Goal: Book appointment/travel/reservation

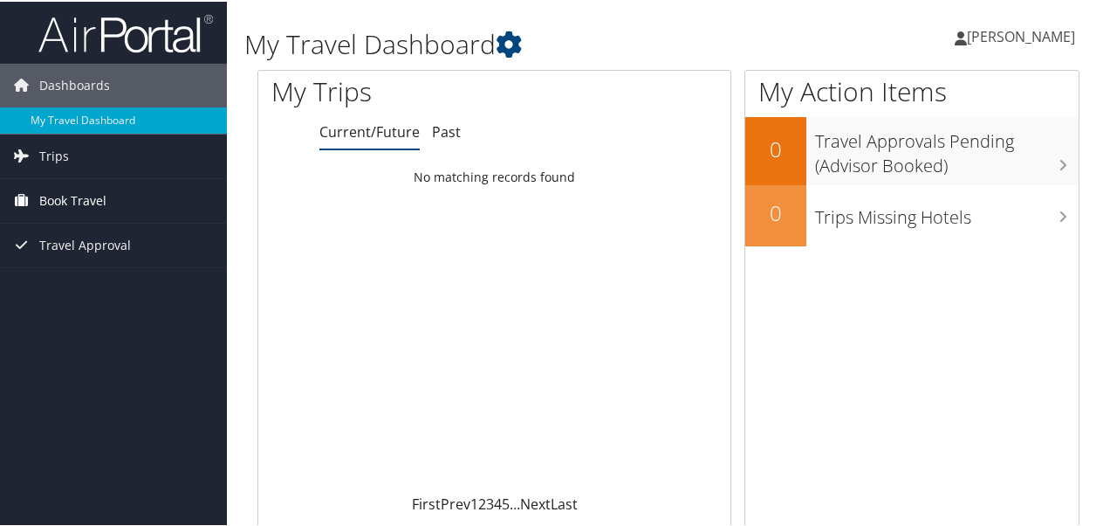
click at [87, 187] on span "Book Travel" at bounding box center [72, 199] width 67 height 44
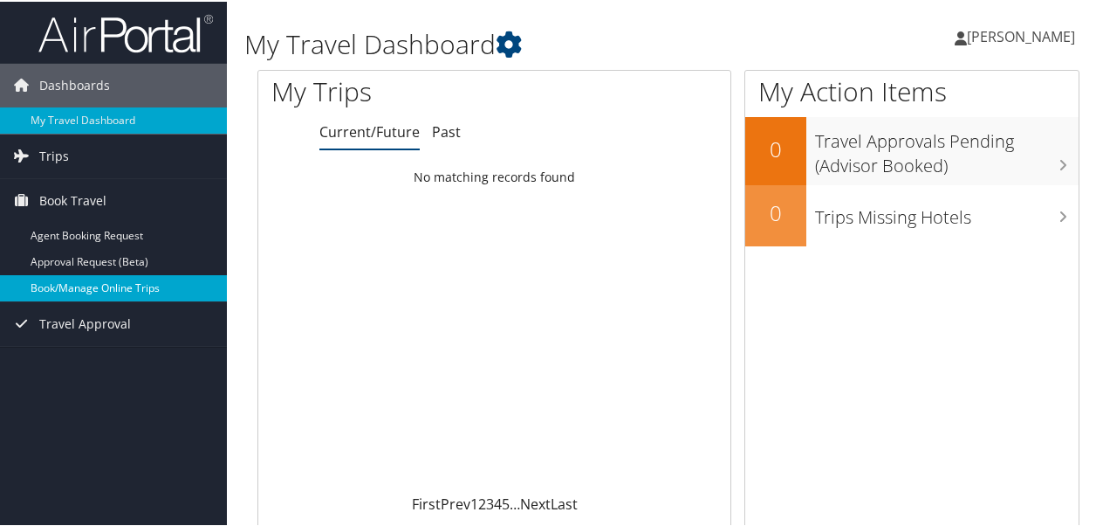
click at [93, 281] on link "Book/Manage Online Trips" at bounding box center [113, 286] width 227 height 26
